Goal: Obtain resource: Obtain resource

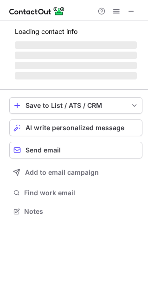
scroll to position [225, 148]
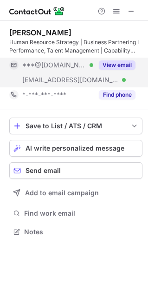
click at [126, 61] on button "View email" at bounding box center [117, 64] width 37 height 9
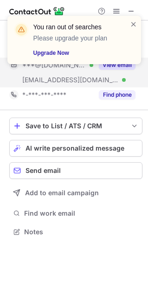
click at [129, 20] on div "You ran out of searches Please upgrade your plan Upgrade Now" at bounding box center [70, 40] width 119 height 41
click at [131, 23] on span at bounding box center [133, 24] width 7 height 9
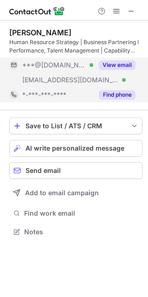
click at [112, 93] on button "Find phone" at bounding box center [117, 94] width 37 height 9
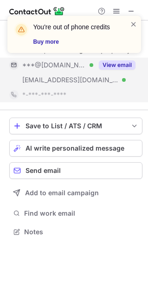
click at [122, 68] on div "You're out of phone credits Buy more" at bounding box center [74, 38] width 149 height 63
click at [125, 65] on div "You're out of phone credits Buy more" at bounding box center [74, 38] width 149 height 63
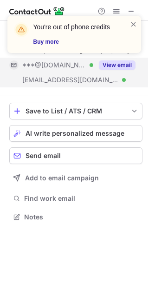
click at [119, 64] on div "You're out of phone credits Buy more" at bounding box center [74, 38] width 149 height 63
click at [134, 21] on span at bounding box center [133, 24] width 7 height 9
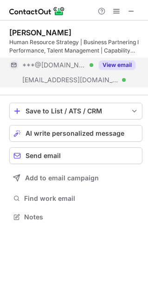
click at [118, 67] on button "View email" at bounding box center [117, 64] width 37 height 9
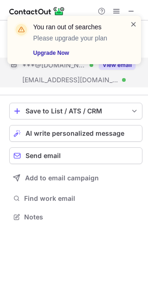
click at [135, 29] on div at bounding box center [133, 40] width 7 height 41
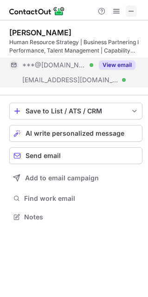
click at [130, 12] on span at bounding box center [131, 10] width 7 height 7
